Goal: Navigation & Orientation: Understand site structure

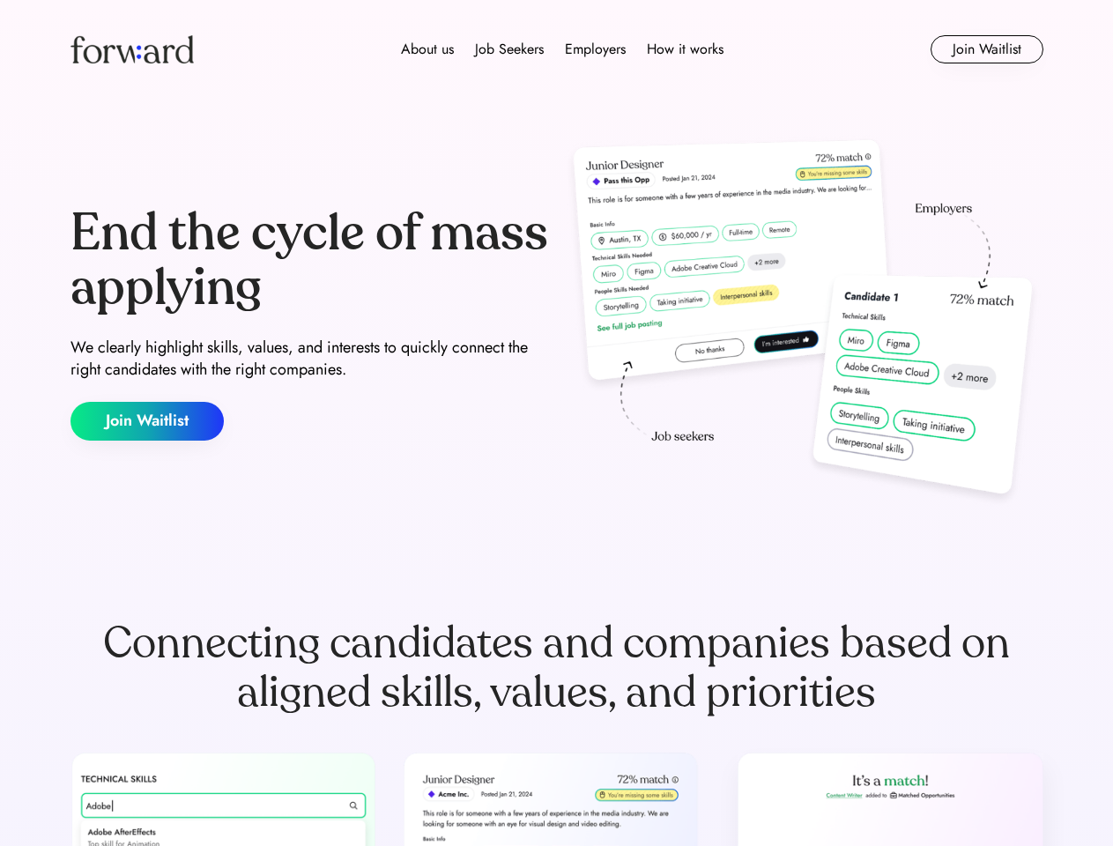
click at [556, 423] on div "End the cycle of mass applying We clearly highlight skills, values, and interes…" at bounding box center [557, 323] width 973 height 379
click at [557, 49] on div "About us Job Seekers Employers How it works" at bounding box center [562, 49] width 695 height 21
click at [132, 49] on img at bounding box center [132, 49] width 123 height 28
click at [562, 49] on div "About us Job Seekers Employers How it works" at bounding box center [562, 49] width 695 height 21
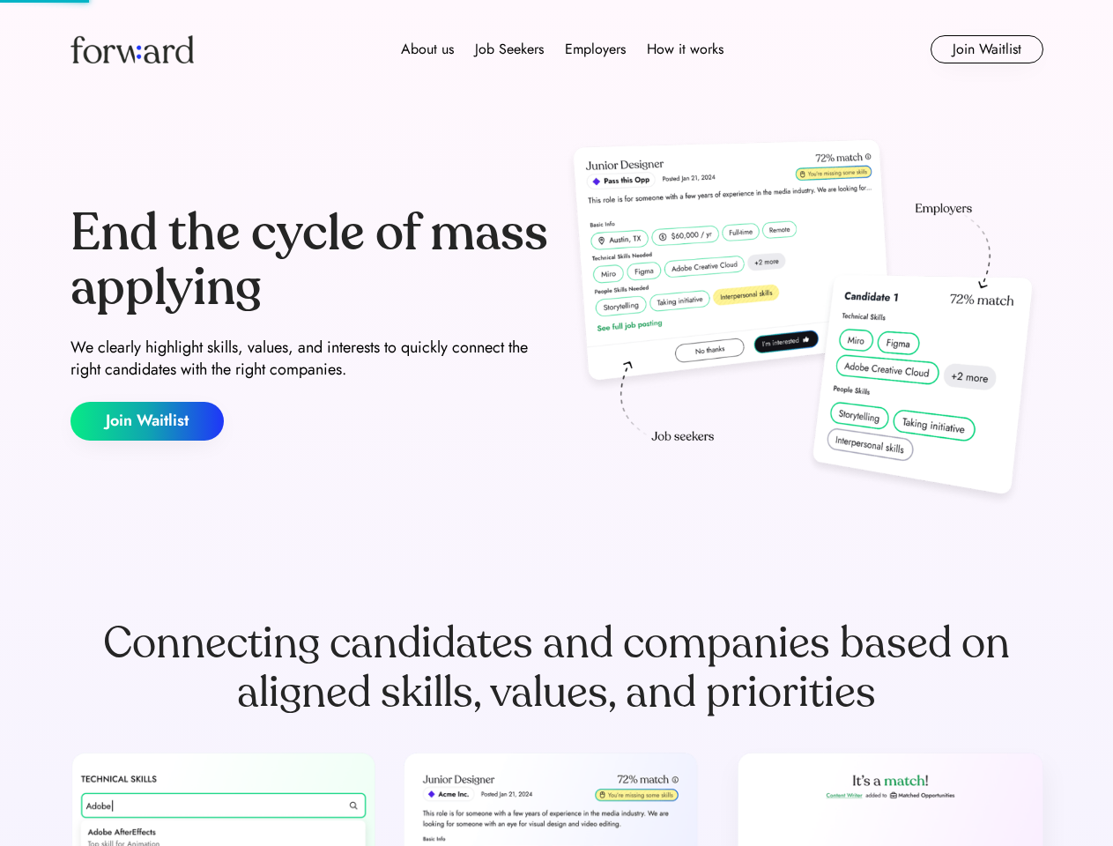
click at [428, 49] on div "About us" at bounding box center [427, 49] width 53 height 21
click at [510, 49] on div "Job Seekers" at bounding box center [509, 49] width 69 height 21
click at [595, 49] on div "Employers" at bounding box center [595, 49] width 61 height 21
click at [684, 49] on div "How it works" at bounding box center [685, 49] width 77 height 21
click at [986, 49] on button "Join Waitlist" at bounding box center [987, 49] width 113 height 28
